Goal: Task Accomplishment & Management: Manage account settings

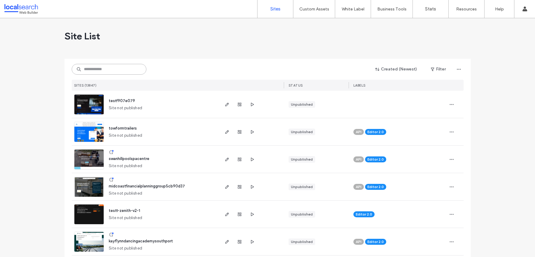
click at [104, 71] on input at bounding box center [109, 69] width 75 height 11
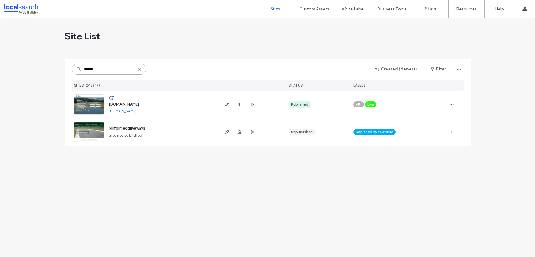
type input "******"
click at [94, 109] on img at bounding box center [88, 115] width 29 height 41
type input "*******"
click at [238, 103] on use "button" at bounding box center [240, 105] width 4 height 4
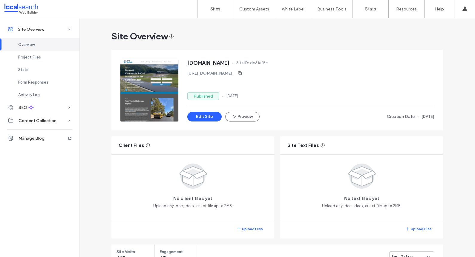
scroll to position [118, 0]
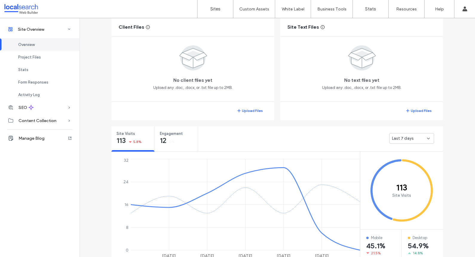
click at [412, 141] on div "Last 7 days" at bounding box center [409, 139] width 35 height 6
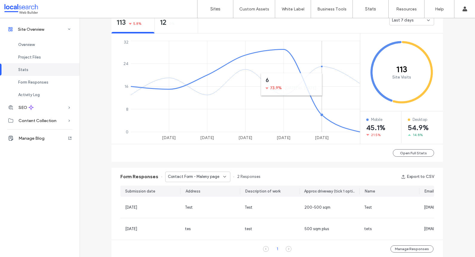
scroll to position [279, 0]
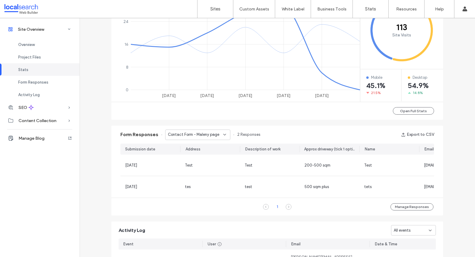
click at [203, 139] on div "Contact Form - Maleny page" at bounding box center [197, 135] width 65 height 10
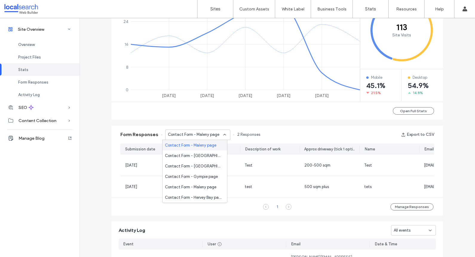
click at [195, 150] on div "Contact Form - Maleny page" at bounding box center [195, 145] width 65 height 10
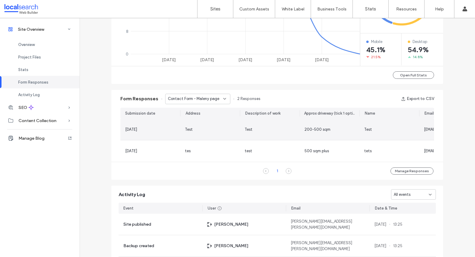
scroll to position [280, 0]
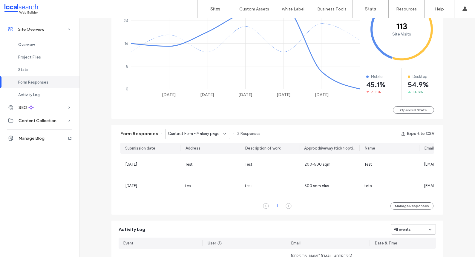
click at [216, 135] on div "Contact Form - Maleny page" at bounding box center [195, 134] width 55 height 6
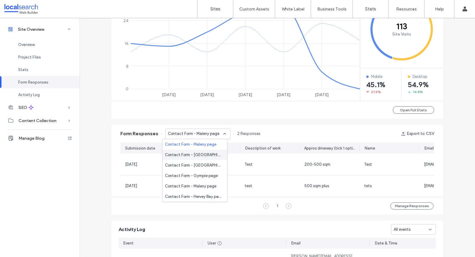
click at [200, 153] on span "Contact Form - Maryborough page" at bounding box center [193, 155] width 57 height 6
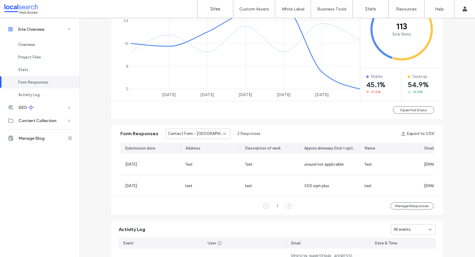
click at [223, 136] on icon at bounding box center [224, 134] width 5 height 5
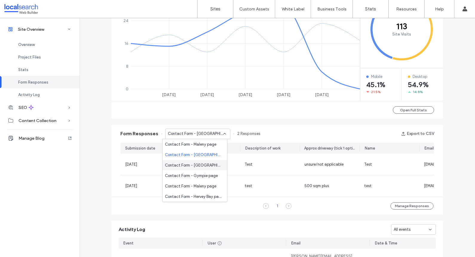
click at [216, 167] on span "Contact Form - Maryborough page" at bounding box center [193, 166] width 57 height 6
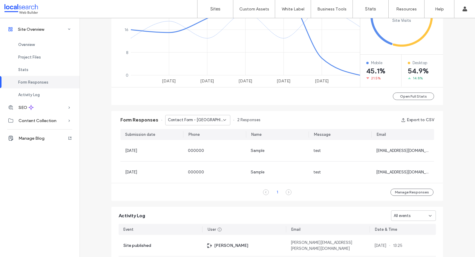
scroll to position [299, 0]
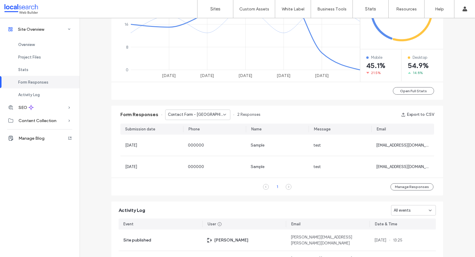
click at [222, 116] on icon at bounding box center [224, 114] width 5 height 5
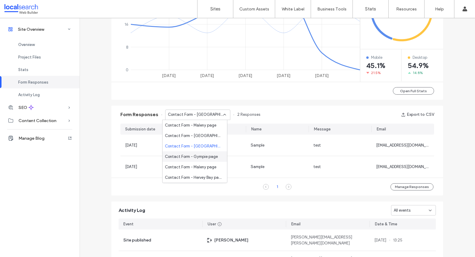
click at [191, 155] on span "Contact Form - Gympie page" at bounding box center [191, 157] width 53 height 6
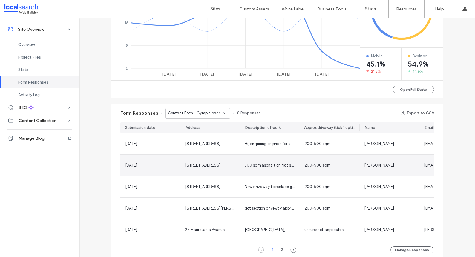
scroll to position [302, 0]
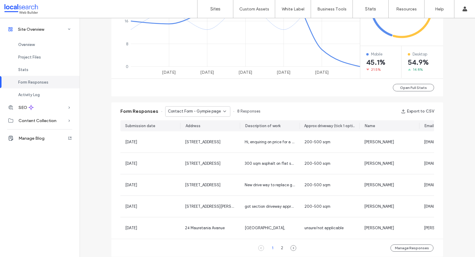
click at [207, 115] on div "Contact Form - Gympie page" at bounding box center [197, 111] width 65 height 10
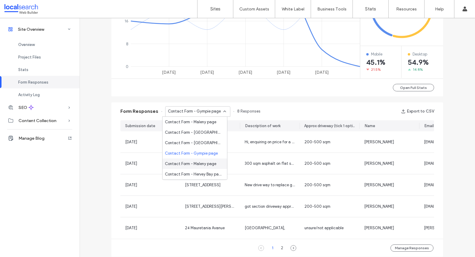
click at [192, 163] on span "Contact Form - Maleny page" at bounding box center [190, 164] width 51 height 6
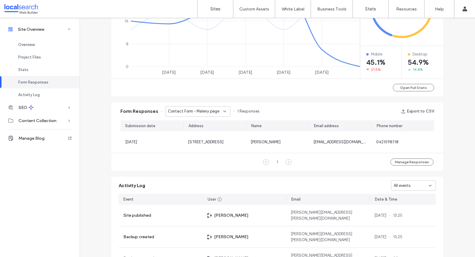
click at [204, 115] on div "Contact Form - Maleny page" at bounding box center [197, 111] width 65 height 10
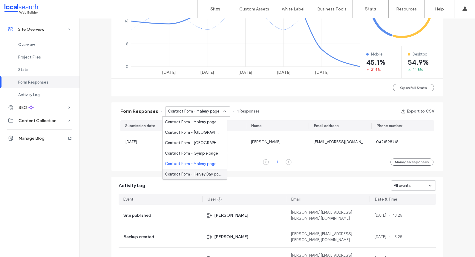
click at [190, 175] on span "Contact Form - Hervey Bay page" at bounding box center [193, 175] width 57 height 6
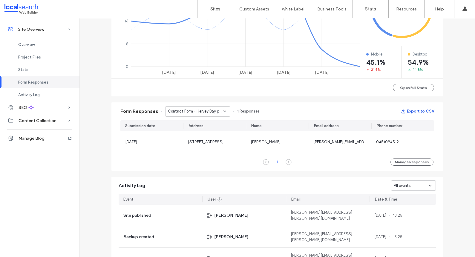
click at [409, 113] on button "Export to CSV" at bounding box center [417, 112] width 33 height 10
click at [215, 115] on div "Contact Form - Hervey Bay page" at bounding box center [197, 111] width 65 height 10
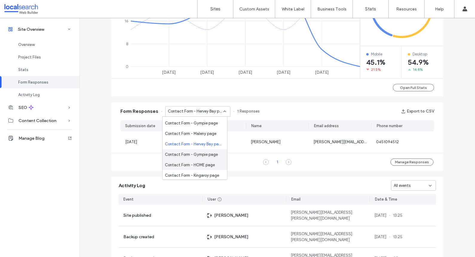
scroll to position [37, 0]
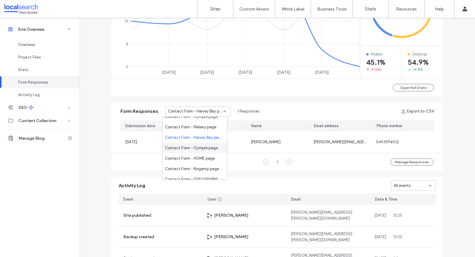
click at [198, 149] on span "Contact Form - Gympie page" at bounding box center [191, 148] width 53 height 6
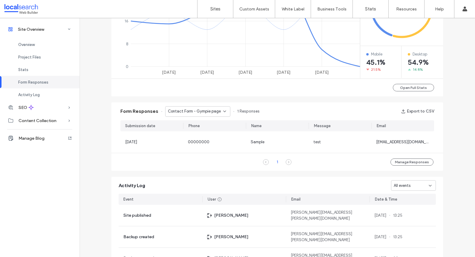
click at [206, 115] on div "Contact Form - Gympie page" at bounding box center [197, 111] width 65 height 10
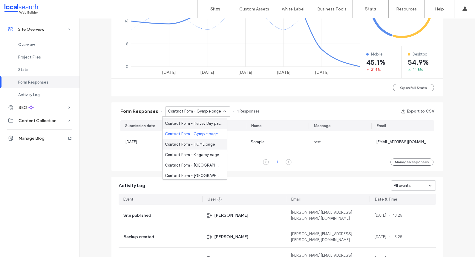
scroll to position [51, 0]
click at [199, 143] on span "Contact Form - HOME page" at bounding box center [190, 144] width 50 height 6
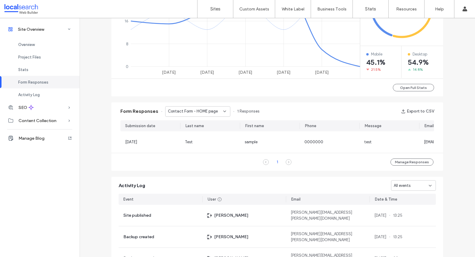
click at [208, 111] on span "Contact Form - HOME page" at bounding box center [193, 112] width 50 height 6
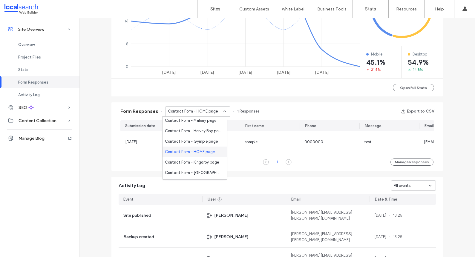
scroll to position [51, 0]
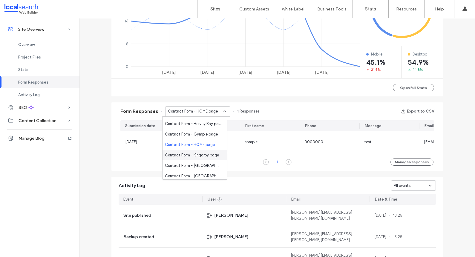
click at [194, 153] on span "Contact Form - Kingaroy page" at bounding box center [192, 155] width 54 height 6
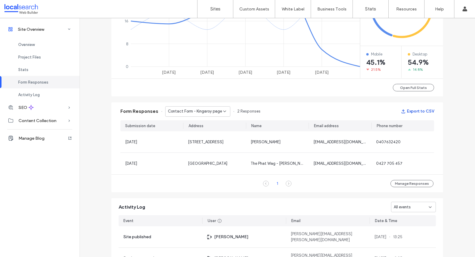
click at [413, 114] on button "Export to CSV" at bounding box center [417, 112] width 33 height 10
click at [211, 116] on div "Contact Form - Kingaroy page" at bounding box center [197, 111] width 65 height 10
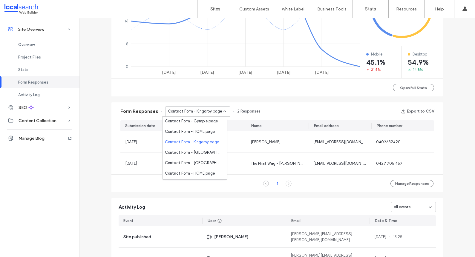
scroll to position [65, 0]
click at [199, 150] on span "Contact Form - Caboolture page" at bounding box center [193, 152] width 57 height 6
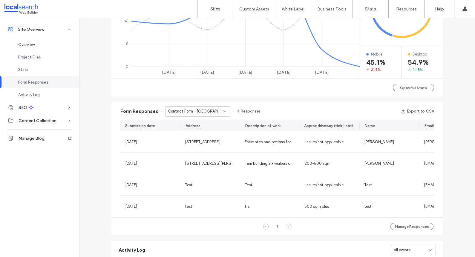
click at [196, 115] on div "Contact Form - Caboolture page" at bounding box center [197, 111] width 65 height 10
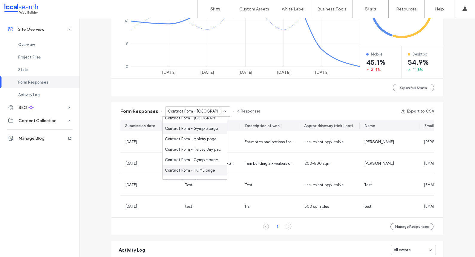
scroll to position [99, 0]
click at [205, 131] on div "Contact Form - Sunshine Coast page" at bounding box center [195, 128] width 65 height 10
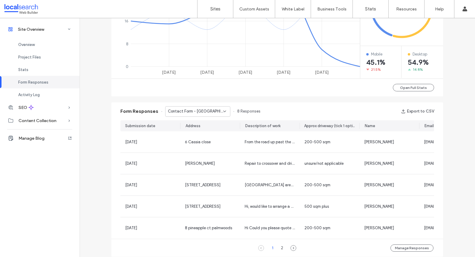
click at [192, 111] on span "Contact Form - Sunshine Coast page" at bounding box center [195, 112] width 55 height 6
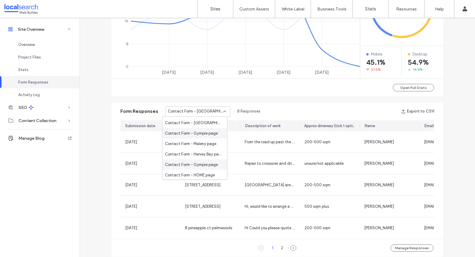
scroll to position [90, 0]
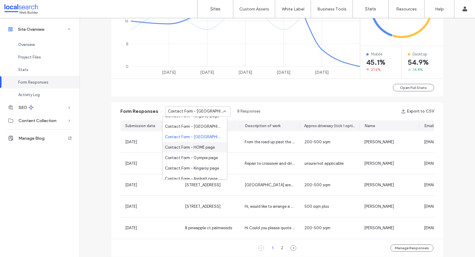
click at [202, 149] on span "Contact Form - HOME page" at bounding box center [190, 148] width 50 height 6
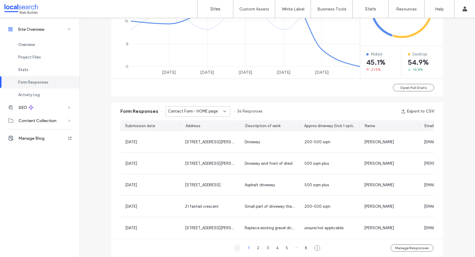
click at [188, 111] on span "Contact Form - HOME page" at bounding box center [193, 112] width 50 height 6
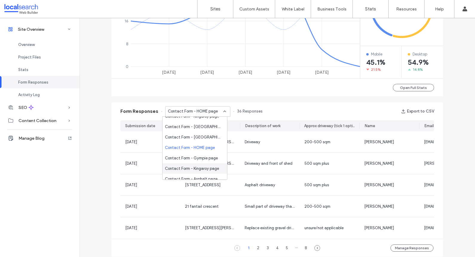
scroll to position [93, 0]
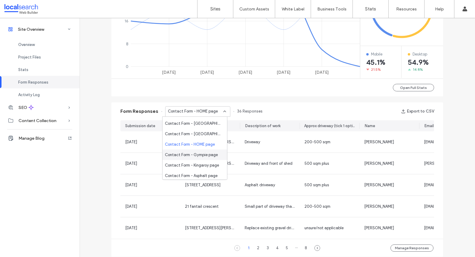
click at [188, 155] on span "Contact Form - Gympie page" at bounding box center [191, 155] width 53 height 6
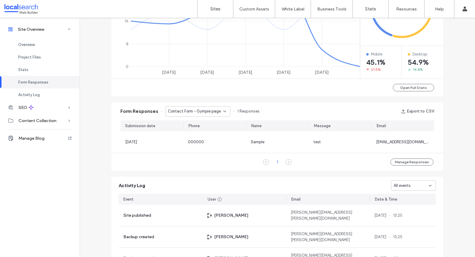
click at [199, 115] on div "Contact Form - Gympie page" at bounding box center [197, 111] width 65 height 10
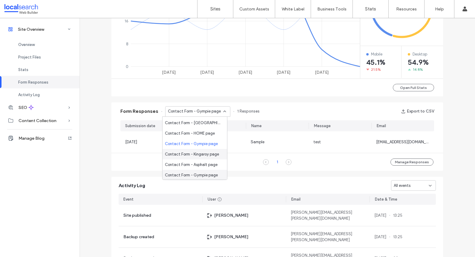
scroll to position [110, 0]
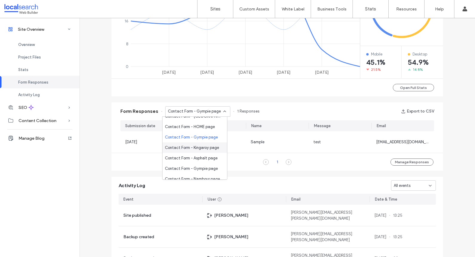
click at [194, 148] on span "Contact Form - Kingaroy page" at bounding box center [192, 148] width 54 height 6
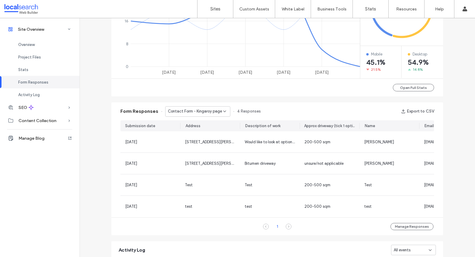
click at [201, 117] on div "Form Responses Contact Form - Kingaroy page 4 Responses Export to CSV" at bounding box center [277, 112] width 332 height 18
click at [201, 115] on div "Contact Form - Kingaroy page" at bounding box center [197, 111] width 65 height 10
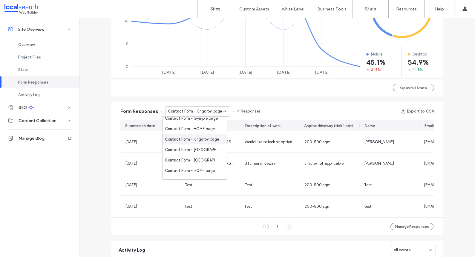
scroll to position [99, 0]
click at [188, 169] on span "Contact Form - Asphalt page" at bounding box center [191, 170] width 53 height 6
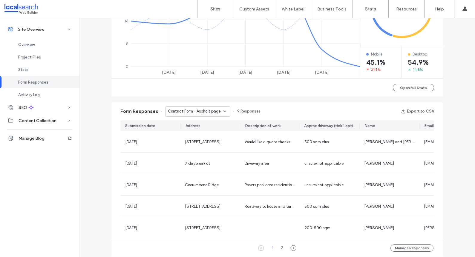
click at [191, 114] on span "Contact Form - Asphalt page" at bounding box center [194, 112] width 53 height 6
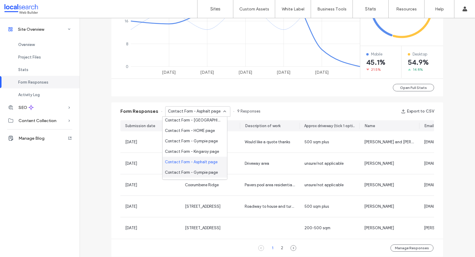
scroll to position [113, 0]
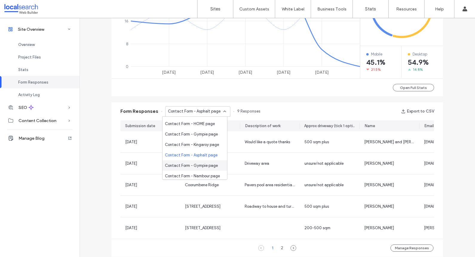
click at [191, 163] on span "Contact Form - Gympie page" at bounding box center [191, 166] width 53 height 6
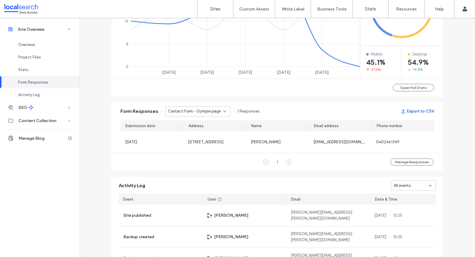
click at [421, 114] on button "Export to CSV" at bounding box center [417, 112] width 33 height 10
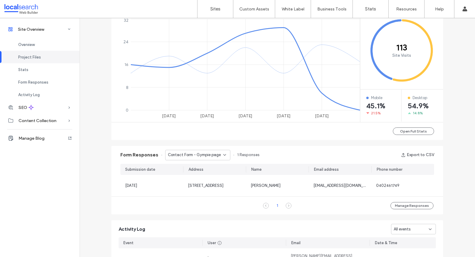
scroll to position [332, 0]
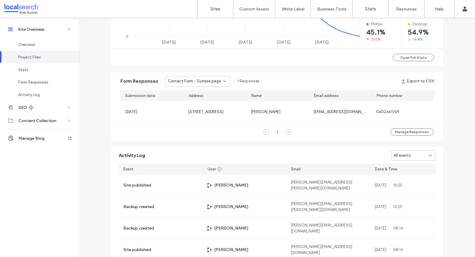
click at [194, 84] on span "Contact Form - Gympie page" at bounding box center [194, 81] width 53 height 6
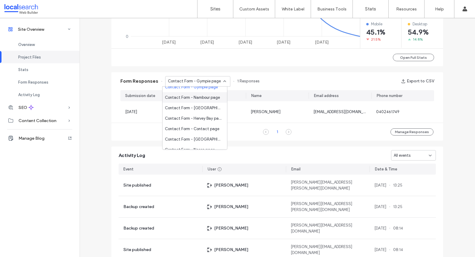
scroll to position [156, 0]
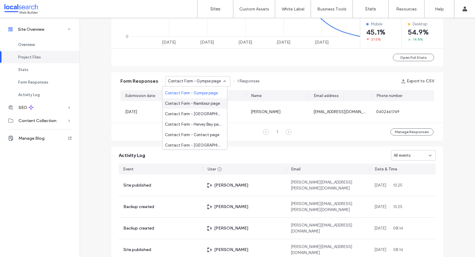
click at [195, 105] on span "Contact Form - Nambour page" at bounding box center [192, 104] width 55 height 6
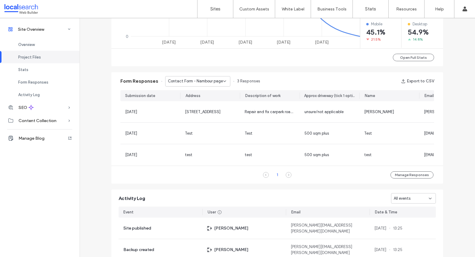
click at [202, 81] on span "Contact Form - Nambour page" at bounding box center [195, 81] width 55 height 6
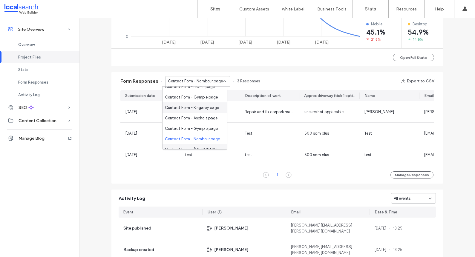
scroll to position [144, 0]
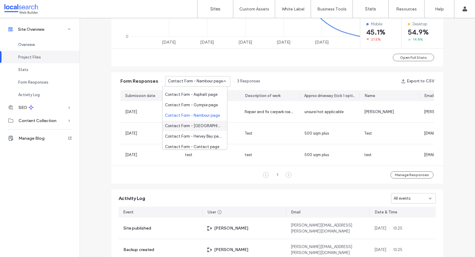
click at [197, 125] on span "Contact Form - Sunshine Coast page" at bounding box center [193, 126] width 57 height 6
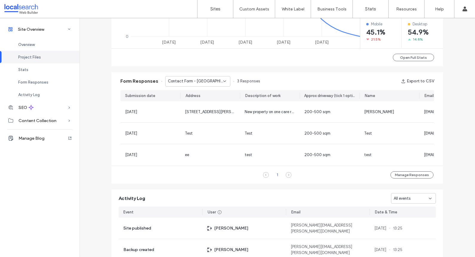
click at [195, 80] on span "Contact Form - Sunshine Coast page" at bounding box center [195, 81] width 55 height 6
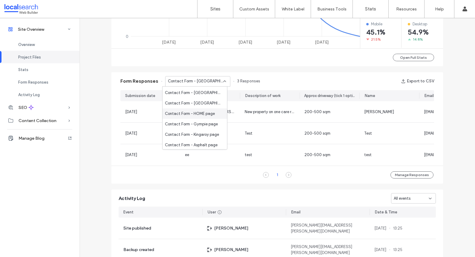
scroll to position [146, 0]
click at [195, 139] on div "Contact Form - Hervey Bay page" at bounding box center [195, 134] width 65 height 10
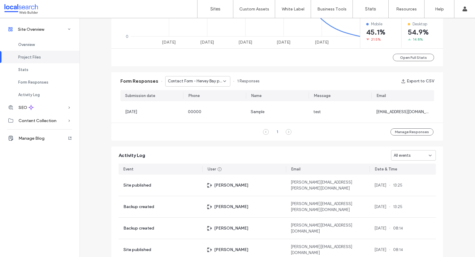
click at [194, 80] on span "Contact Form - Hervey Bay page" at bounding box center [195, 81] width 55 height 6
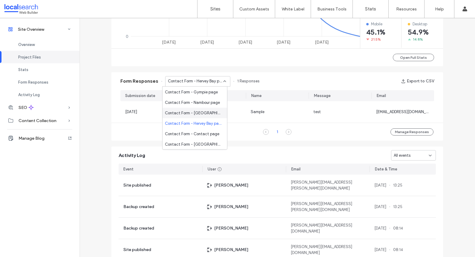
scroll to position [158, 0]
click at [202, 132] on span "Contact Form - Contact page" at bounding box center [192, 133] width 54 height 6
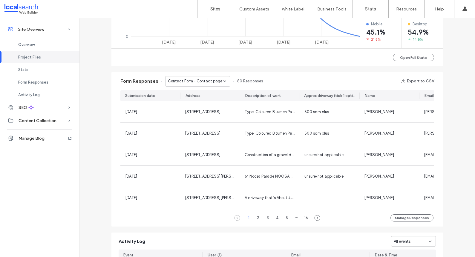
click at [194, 79] on span "Contact Form - Contact page" at bounding box center [195, 81] width 54 height 6
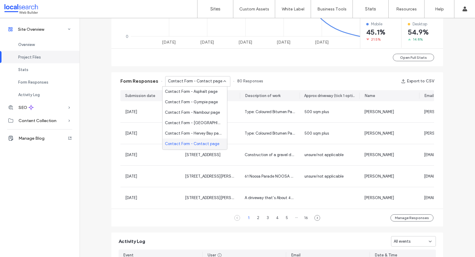
scroll to position [157, 0]
click at [197, 144] on span "Contact Form - Caboolture page" at bounding box center [193, 144] width 57 height 6
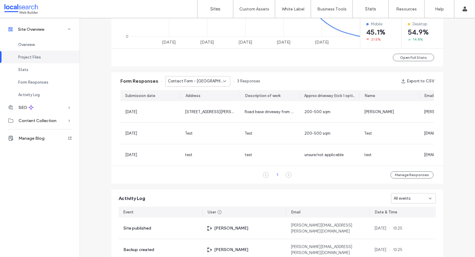
click at [197, 86] on div "Contact Form - Caboolture page" at bounding box center [197, 81] width 65 height 10
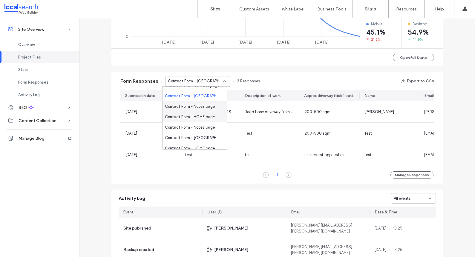
scroll to position [198, 0]
click at [200, 114] on span "Contact Form - Noosa page" at bounding box center [190, 114] width 50 height 6
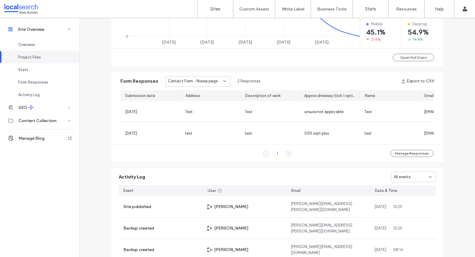
click at [182, 83] on span "Contact Form - Noosa page" at bounding box center [193, 81] width 50 height 6
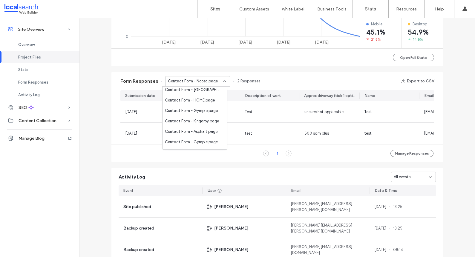
scroll to position [188, 0]
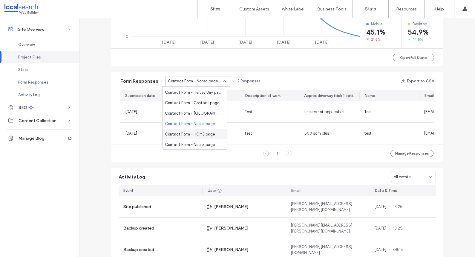
click at [200, 134] on span "Contact Form - HOME page" at bounding box center [190, 135] width 50 height 6
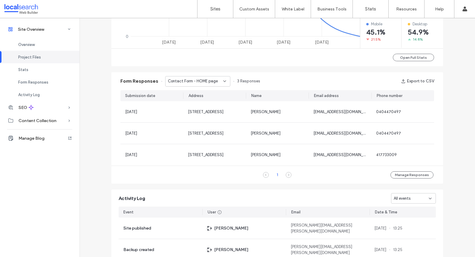
click at [195, 81] on span "Contact Form - HOME page" at bounding box center [193, 81] width 50 height 6
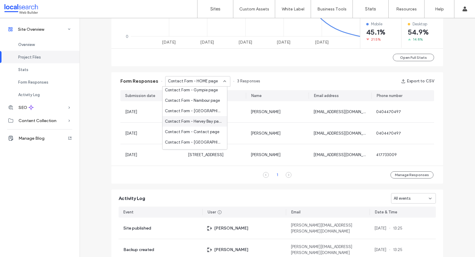
scroll to position [195, 0]
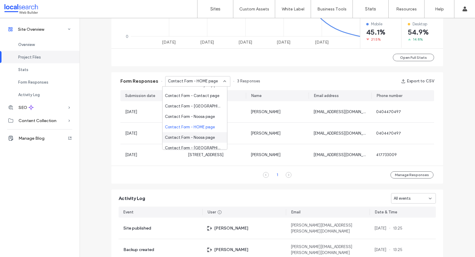
click at [190, 135] on span "Contact Form - Noosa page" at bounding box center [190, 138] width 50 height 6
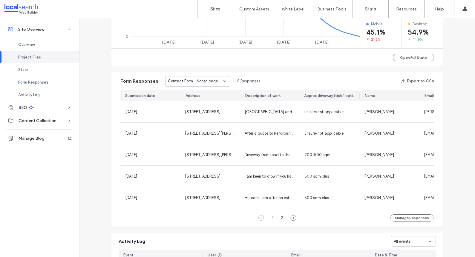
click at [191, 77] on div "Contact Form - Noosa page" at bounding box center [197, 81] width 65 height 10
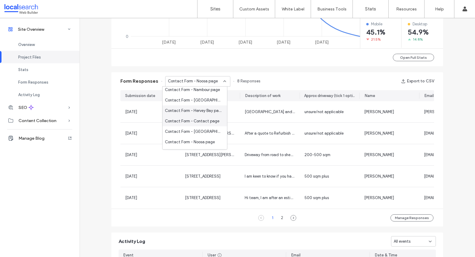
scroll to position [200, 0]
click at [198, 142] on span "Contact Form - Caboolture page" at bounding box center [193, 143] width 57 height 6
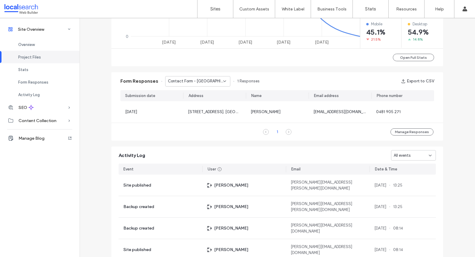
click at [201, 85] on div "Contact Form - Caboolture page" at bounding box center [197, 81] width 65 height 10
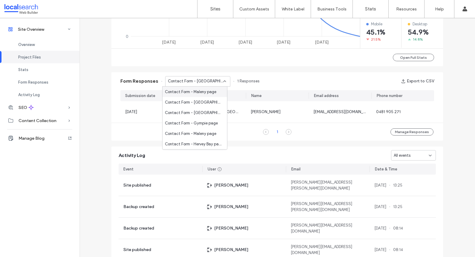
click at [256, 74] on div "Form Responses Contact Form - Caboolture page 1 Responses Export to CSV" at bounding box center [277, 81] width 332 height 18
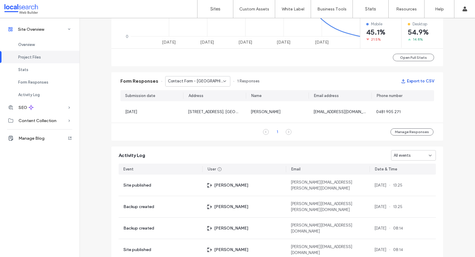
click at [427, 81] on button "Export to CSV" at bounding box center [417, 82] width 33 height 10
click at [208, 78] on span "Contact Form - Caboolture page" at bounding box center [195, 81] width 55 height 6
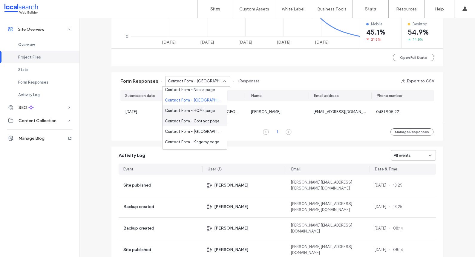
scroll to position [243, 0]
click at [197, 112] on span "Contact Form - HOME page" at bounding box center [190, 110] width 50 height 6
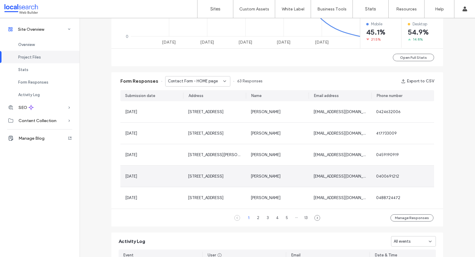
scroll to position [334, 0]
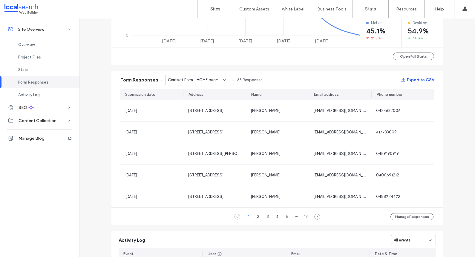
click at [416, 79] on button "Export to CSV" at bounding box center [417, 80] width 33 height 10
click at [216, 81] on div "Contact Form - HOME page" at bounding box center [195, 80] width 55 height 6
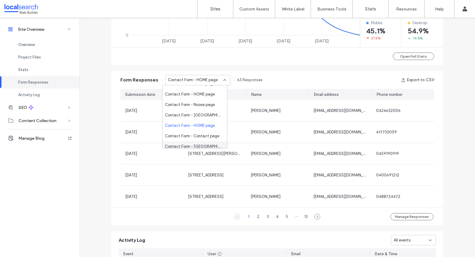
scroll to position [229, 0]
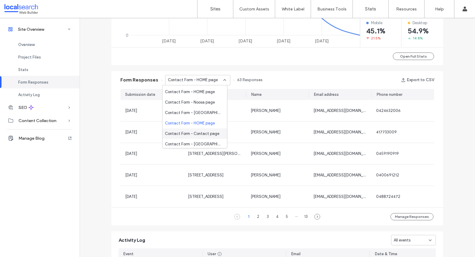
click at [201, 136] on span "Contact Form - Contact page" at bounding box center [192, 134] width 54 height 6
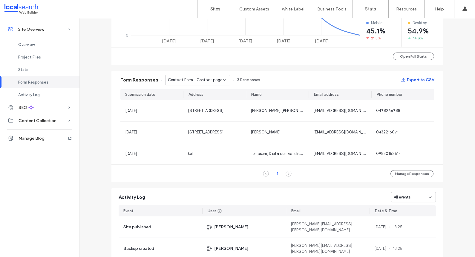
click at [418, 81] on button "Export to CSV" at bounding box center [417, 80] width 33 height 10
click at [204, 82] on span "Contact Form - Contact page" at bounding box center [195, 80] width 54 height 6
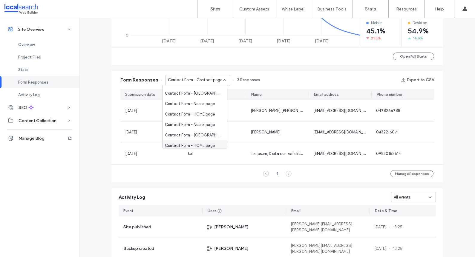
scroll to position [243, 0]
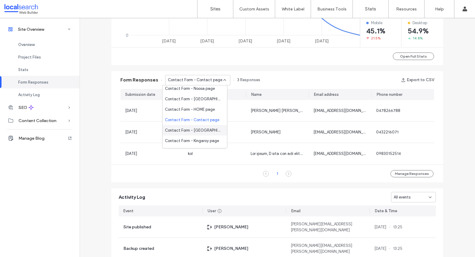
click at [188, 130] on span "Contact Form - Brisbane page" at bounding box center [193, 131] width 57 height 6
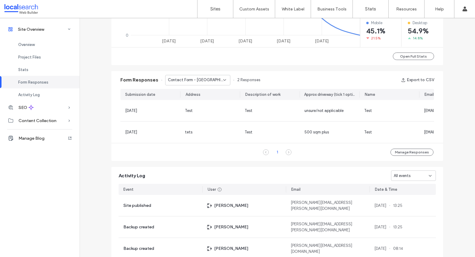
click at [191, 83] on span "Contact Form - Brisbane page" at bounding box center [195, 80] width 55 height 6
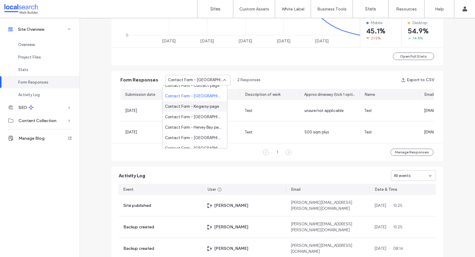
scroll to position [269, 0]
click at [196, 112] on span "Contact Form - Kingaroy page" at bounding box center [192, 114] width 54 height 6
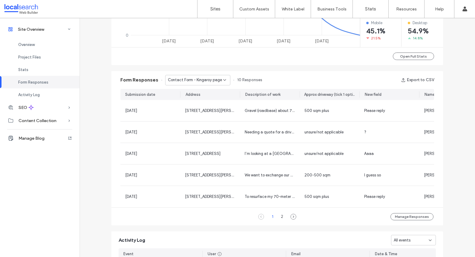
click at [181, 81] on span "Contact Form - Kingaroy page" at bounding box center [195, 80] width 54 height 6
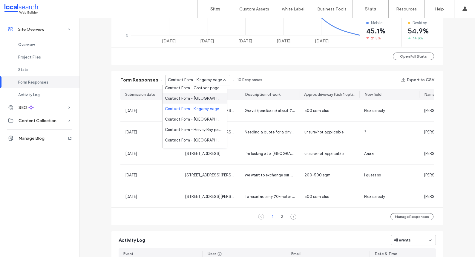
scroll to position [275, 0]
click at [193, 116] on span "Contact Form - Brisbane page" at bounding box center [193, 119] width 57 height 6
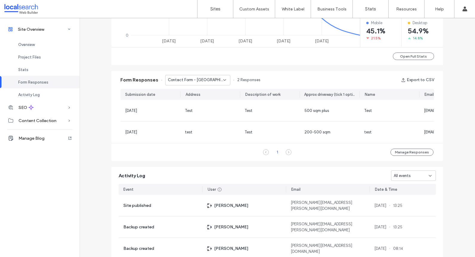
click at [182, 83] on span "Contact Form - Brisbane page" at bounding box center [195, 80] width 55 height 6
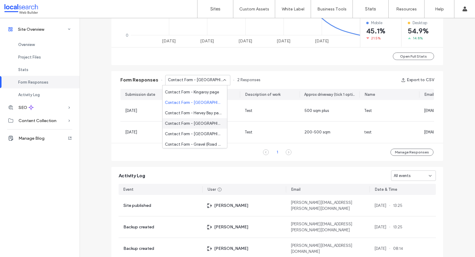
scroll to position [293, 0]
click at [201, 115] on div "Contact Form - Hervey Bay page" at bounding box center [195, 112] width 65 height 10
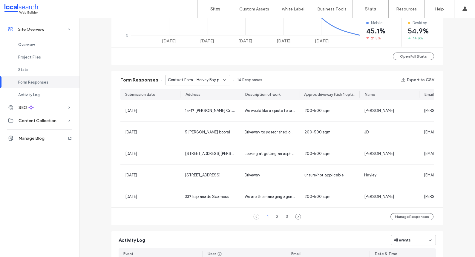
click at [188, 84] on div "Contact Form - Hervey Bay page" at bounding box center [197, 80] width 65 height 10
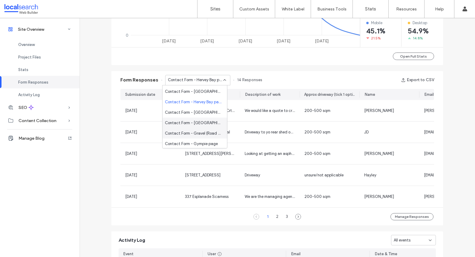
scroll to position [309, 0]
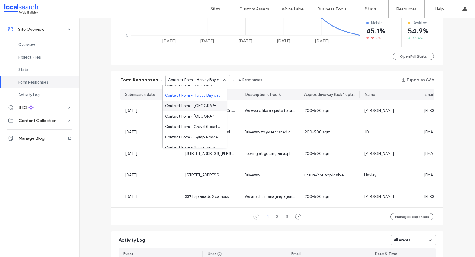
click at [196, 109] on div "Contact Form - Maryborough page" at bounding box center [195, 106] width 65 height 10
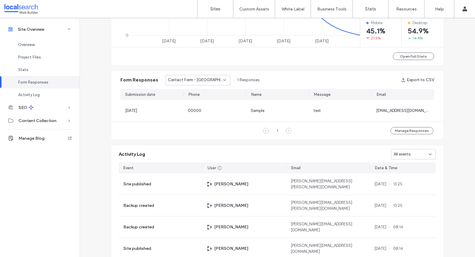
click at [192, 81] on span "Contact Form - Maryborough page" at bounding box center [195, 80] width 55 height 6
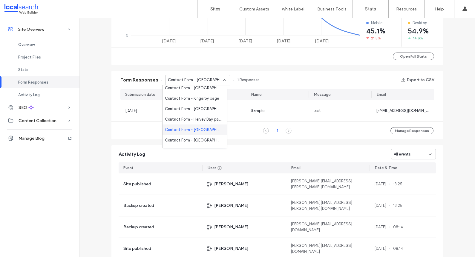
scroll to position [286, 0]
click at [191, 137] on span "Contact Form - Maryborough page" at bounding box center [193, 139] width 57 height 6
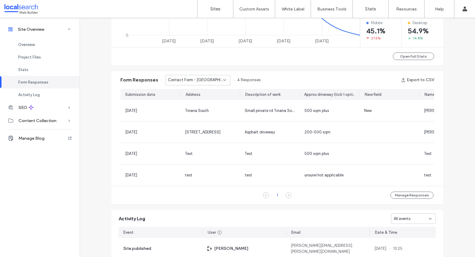
click at [189, 83] on span "Contact Form - Maryborough page" at bounding box center [195, 80] width 55 height 6
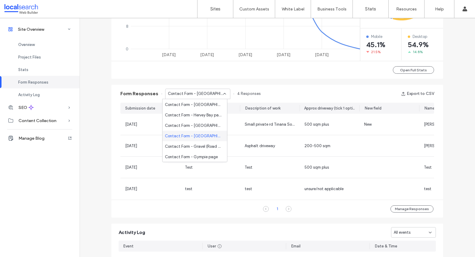
scroll to position [314, 0]
click at [200, 134] on span "Contact Form - Gravel (Road Base) page" at bounding box center [193, 136] width 57 height 6
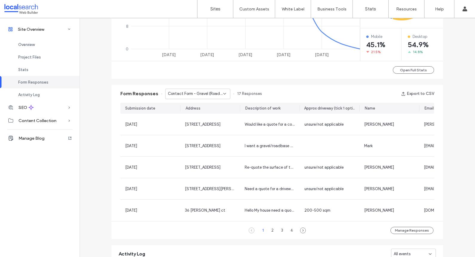
click at [198, 94] on span "Contact Form - Gravel (Road Base) page" at bounding box center [195, 94] width 55 height 6
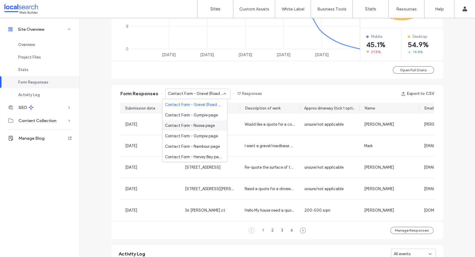
scroll to position [339, 0]
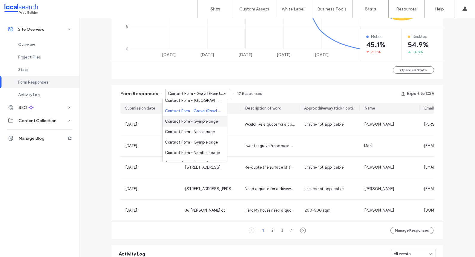
click at [199, 123] on span "Contact Form - Gympie page" at bounding box center [191, 122] width 53 height 6
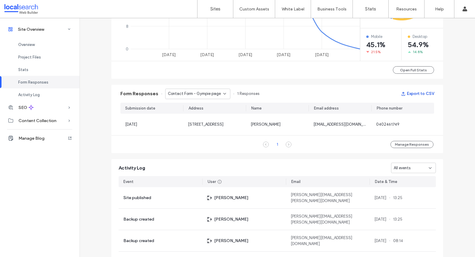
click at [419, 91] on button "Export to CSV" at bounding box center [417, 94] width 33 height 10
click at [223, 94] on icon at bounding box center [224, 93] width 5 height 5
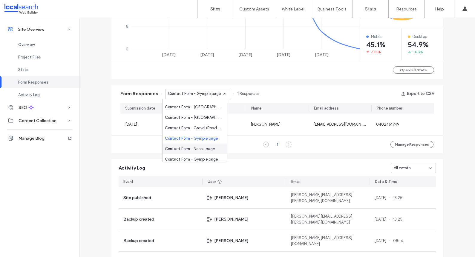
scroll to position [323, 0]
click at [204, 147] on span "Contact Form - Noosa page" at bounding box center [190, 147] width 50 height 6
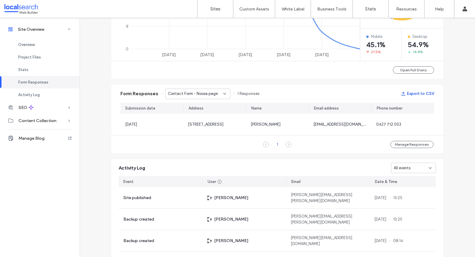
click at [413, 94] on button "Export to CSV" at bounding box center [417, 94] width 33 height 10
click at [222, 93] on icon at bounding box center [224, 93] width 5 height 5
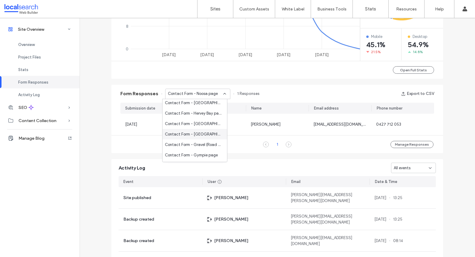
scroll to position [350, 0]
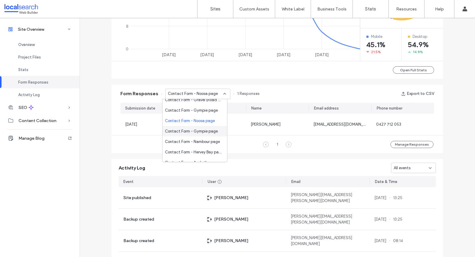
click at [197, 132] on span "Contact Form - Gympie page" at bounding box center [191, 132] width 53 height 6
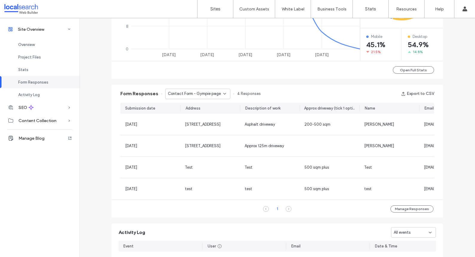
click at [203, 96] on span "Contact Form - Gympie page" at bounding box center [194, 94] width 53 height 6
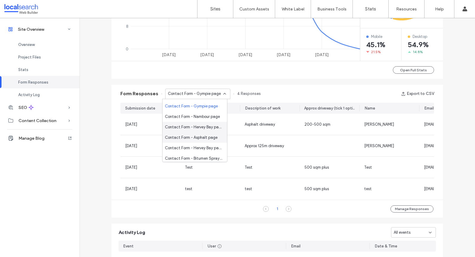
scroll to position [376, 0]
click at [187, 116] on span "Contact Form - Nambour page" at bounding box center [192, 116] width 55 height 6
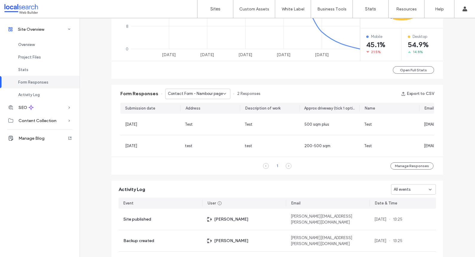
click at [193, 94] on span "Contact Form - Nambour page" at bounding box center [195, 94] width 55 height 6
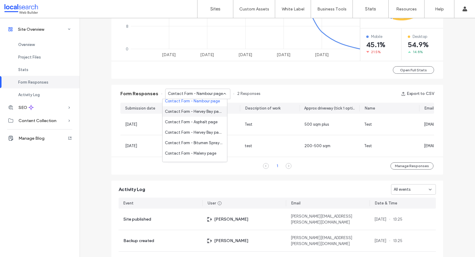
scroll to position [385, 0]
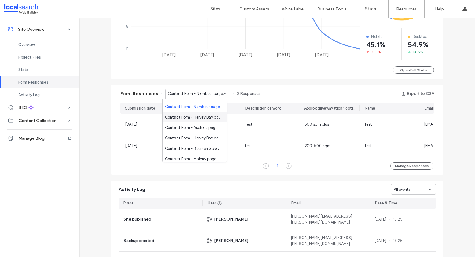
click at [192, 117] on span "Contact Form - Hervey Bay page" at bounding box center [193, 117] width 57 height 6
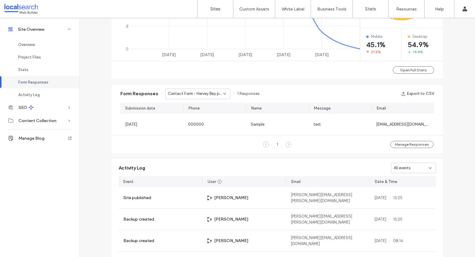
click at [197, 91] on span "Contact Form - Hervey Bay page" at bounding box center [195, 94] width 55 height 6
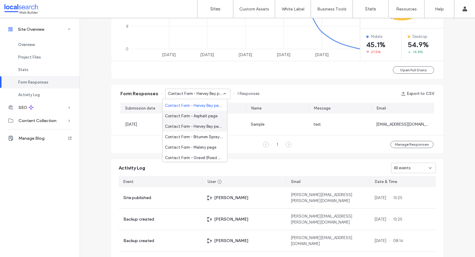
scroll to position [398, 0]
click at [197, 118] on div "Contact Form - Asphalt page" at bounding box center [195, 115] width 65 height 10
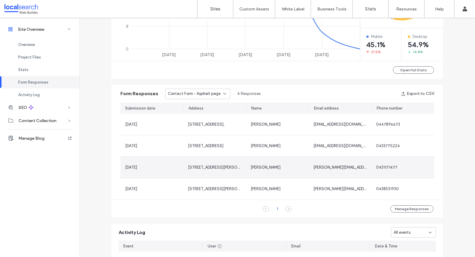
scroll to position [321, 0]
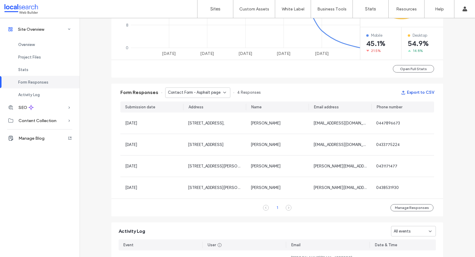
click at [412, 94] on button "Export to CSV" at bounding box center [417, 93] width 33 height 10
click at [206, 94] on span "Contact Form - Asphalt page" at bounding box center [194, 93] width 53 height 6
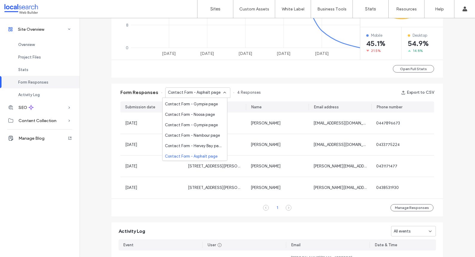
scroll to position [398, 0]
click at [204, 126] on span "Contact Form - Hervey Bay page" at bounding box center [193, 124] width 57 height 6
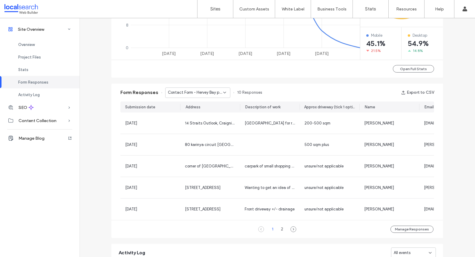
click at [218, 91] on span "Contact Form - Hervey Bay page" at bounding box center [195, 93] width 55 height 6
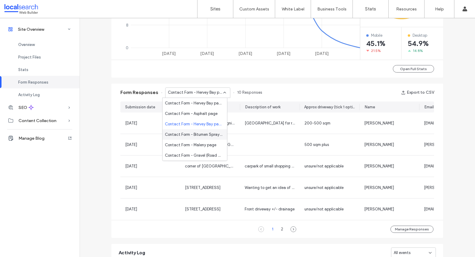
click at [186, 134] on span "Contact Form - Bitumen Spray Seal page" at bounding box center [193, 135] width 57 height 6
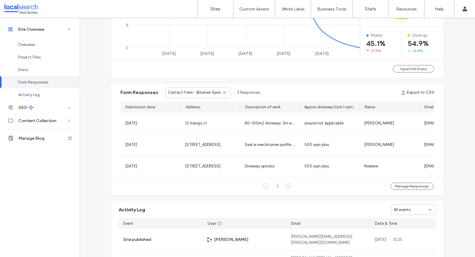
click at [198, 94] on span "Contact Form - Bitumen Spray Seal page" at bounding box center [195, 93] width 55 height 6
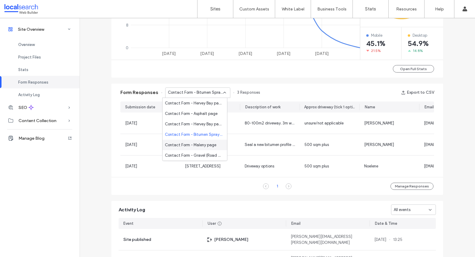
click at [201, 145] on span "Contact Form - Maleny page" at bounding box center [190, 145] width 51 height 6
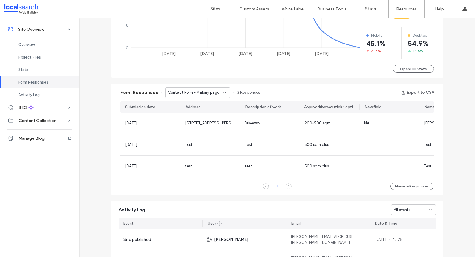
click at [184, 91] on span "Contact Form - Maleny page" at bounding box center [193, 93] width 51 height 6
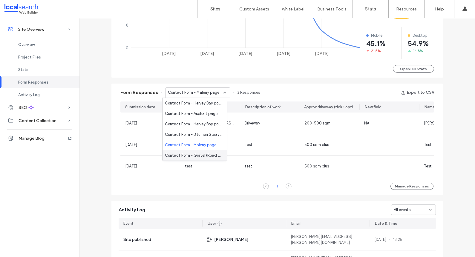
click at [198, 155] on span "Contact Form - Gravel (Road Base) page" at bounding box center [193, 156] width 57 height 6
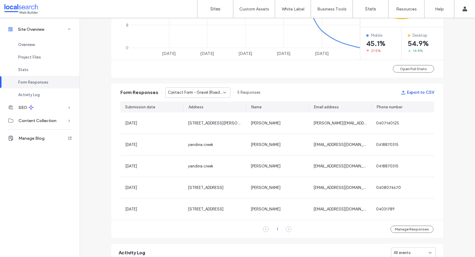
click at [416, 90] on button "Export to CSV" at bounding box center [417, 93] width 33 height 10
click at [187, 93] on span "Contact Form - Gravel (Road Base) page" at bounding box center [195, 93] width 55 height 6
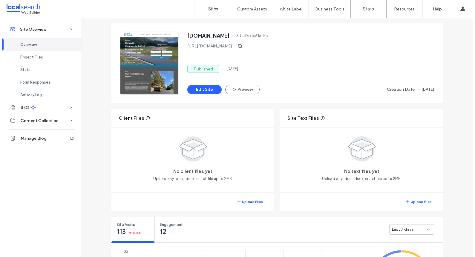
scroll to position [237, 0]
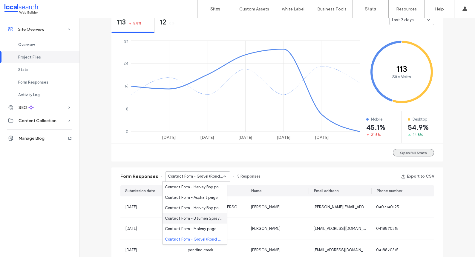
click at [408, 152] on button "Open Full Stats" at bounding box center [413, 152] width 41 height 7
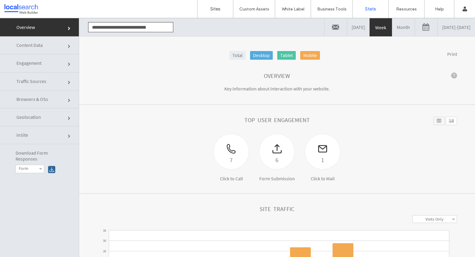
click at [438, 27] on link "10/05/2025 - 10/12/2025" at bounding box center [456, 27] width 37 height 18
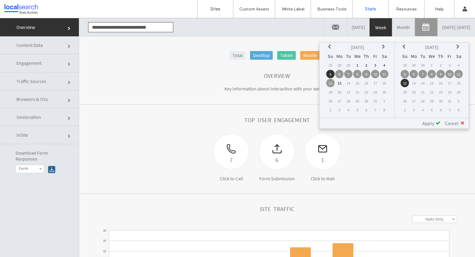
click at [332, 48] on icon at bounding box center [330, 47] width 5 height 5
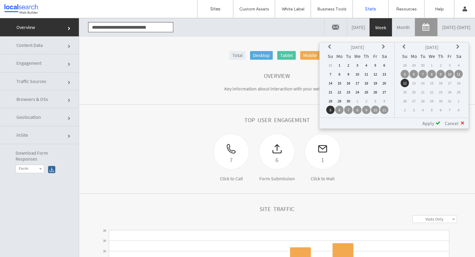
click at [339, 65] on td "1" at bounding box center [339, 65] width 8 height 8
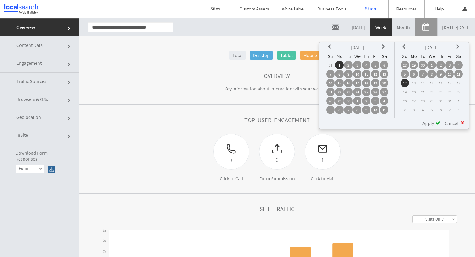
click at [404, 50] on th at bounding box center [405, 47] width 8 height 8
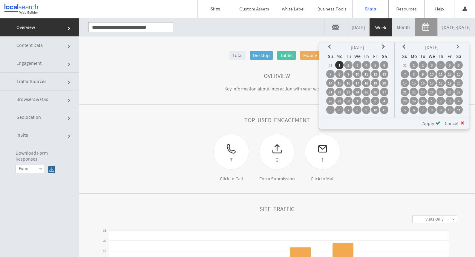
click at [423, 101] on td "30" at bounding box center [423, 101] width 8 height 8
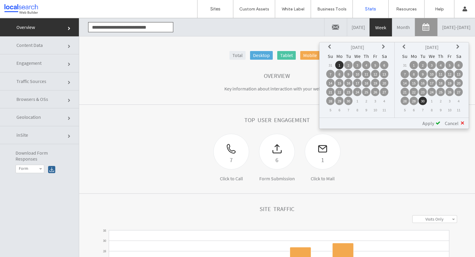
click at [430, 121] on span "Apply" at bounding box center [429, 123] width 12 height 6
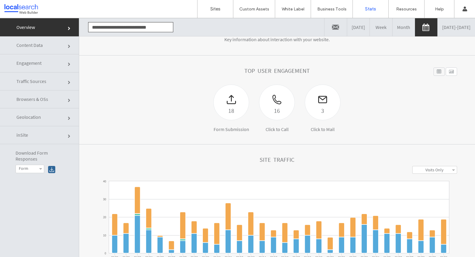
scroll to position [4, 0]
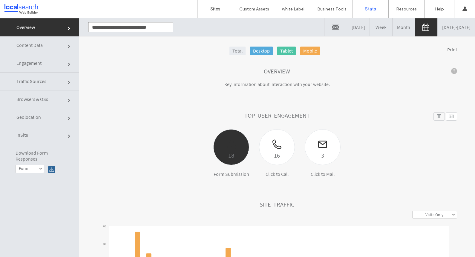
click at [228, 169] on div "18 Form Submission" at bounding box center [231, 153] width 45 height 48
click at [228, 157] on div "18" at bounding box center [231, 156] width 35 height 10
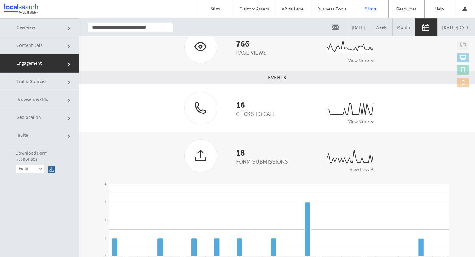
scroll to position [195, 0]
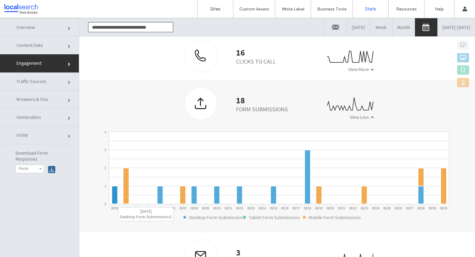
click at [112, 203] on icon at bounding box center [115, 196] width 6 height 18
click at [112, 201] on icon at bounding box center [115, 196] width 6 height 18
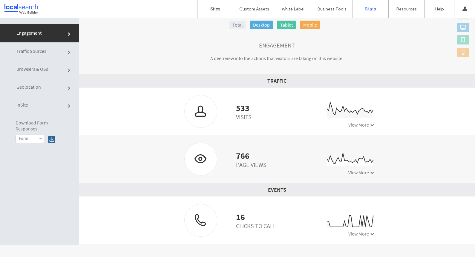
scroll to position [0, 0]
click at [196, 163] on div at bounding box center [201, 159] width 32 height 32
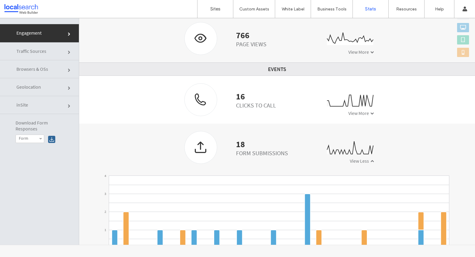
scroll to position [200, 0]
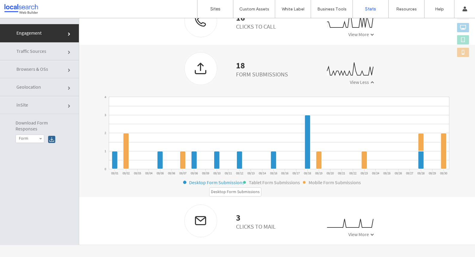
drag, startPoint x: 207, startPoint y: 183, endPoint x: 224, endPoint y: 180, distance: 18.1
click at [207, 183] on text "Desktop Form Submissions" at bounding box center [216, 183] width 55 height 6
click at [115, 164] on icon at bounding box center [115, 161] width 6 height 18
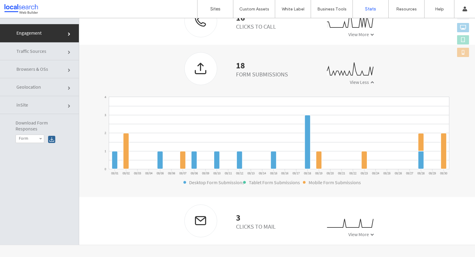
scroll to position [190, 0]
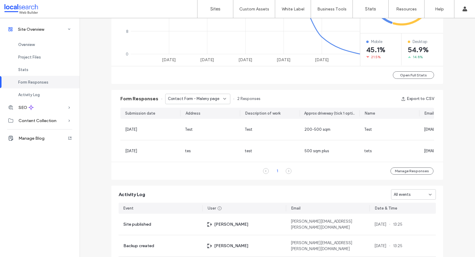
scroll to position [345, 0]
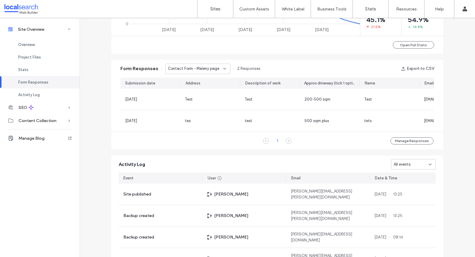
click at [197, 71] on span "Contact Form - Maleny page" at bounding box center [193, 69] width 51 height 6
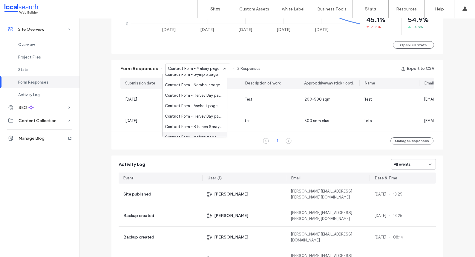
scroll to position [398, 0]
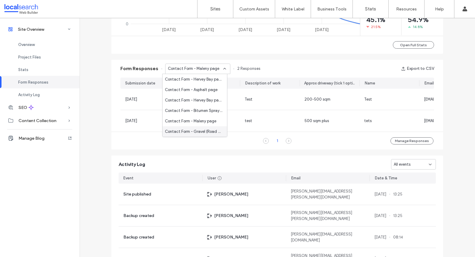
click at [199, 128] on div "Contact Form - Gravel (Road Base) page" at bounding box center [195, 131] width 65 height 10
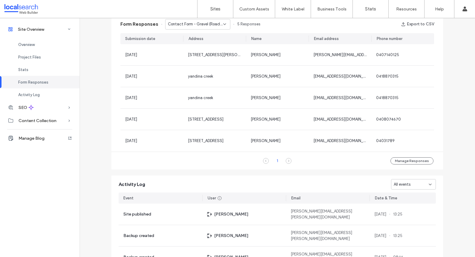
scroll to position [390, 0]
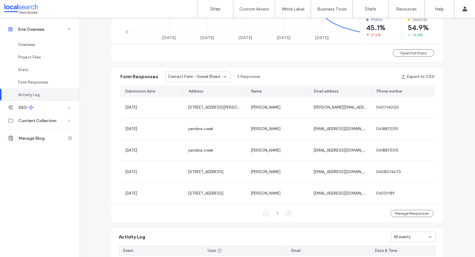
scroll to position [339, 0]
